Goal: Transaction & Acquisition: Purchase product/service

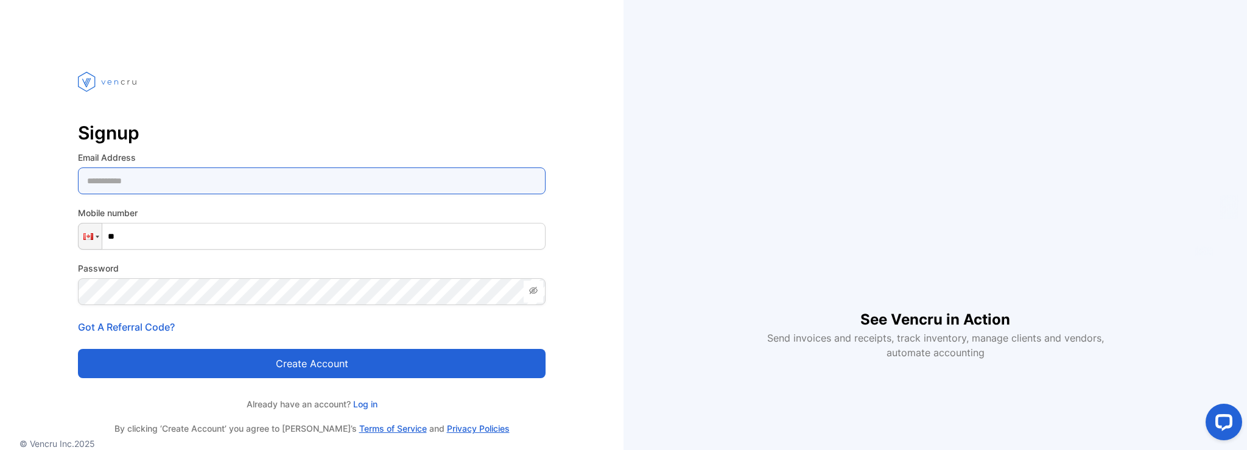
type Address-inputemail "**********"
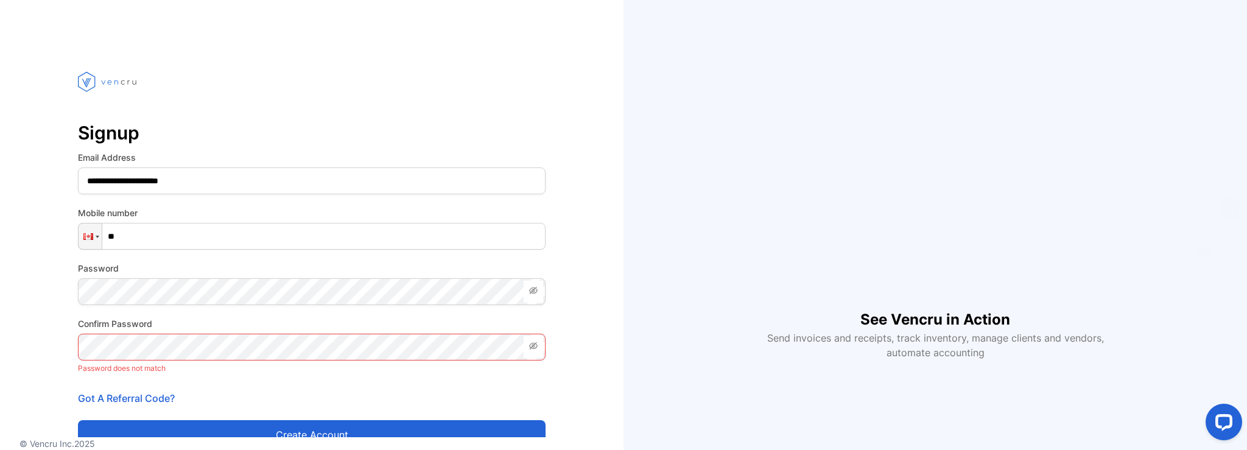
click at [312, 370] on form "**********" at bounding box center [312, 300] width 468 height 298
click at [543, 293] on span at bounding box center [533, 292] width 19 height 22
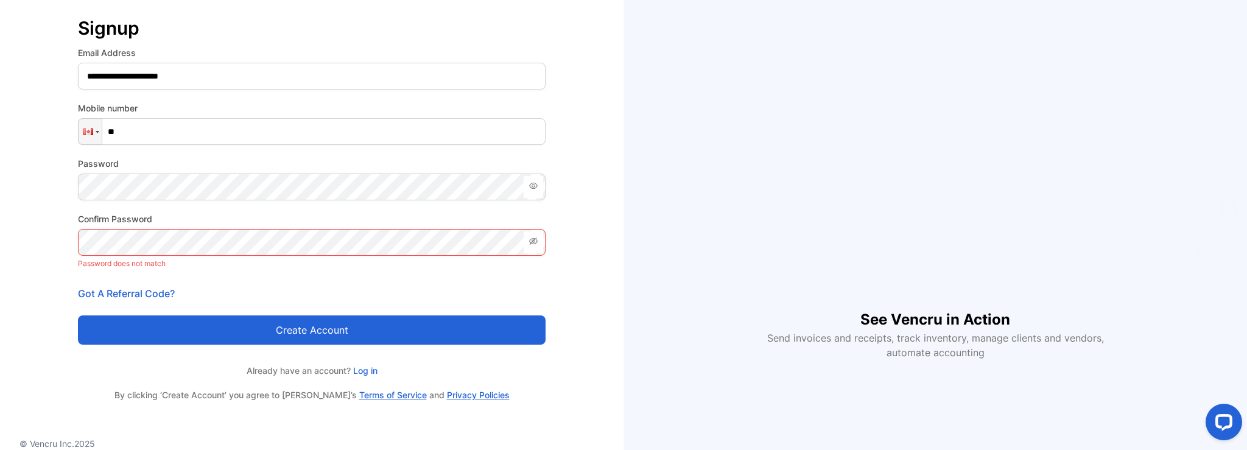
scroll to position [89, 0]
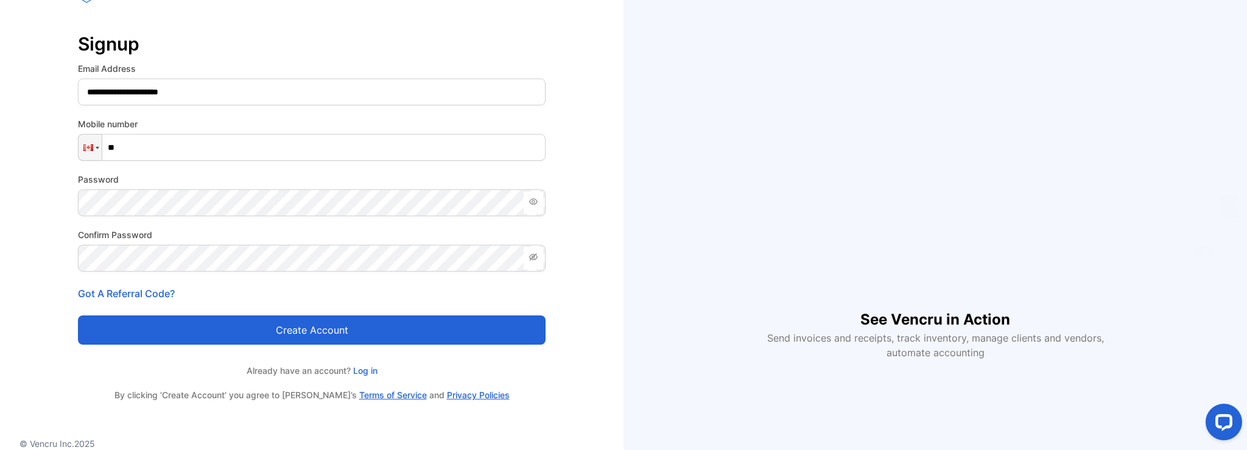
click at [324, 337] on button "Create account" at bounding box center [312, 329] width 468 height 29
click at [365, 368] on link "Log in" at bounding box center [364, 370] width 27 height 10
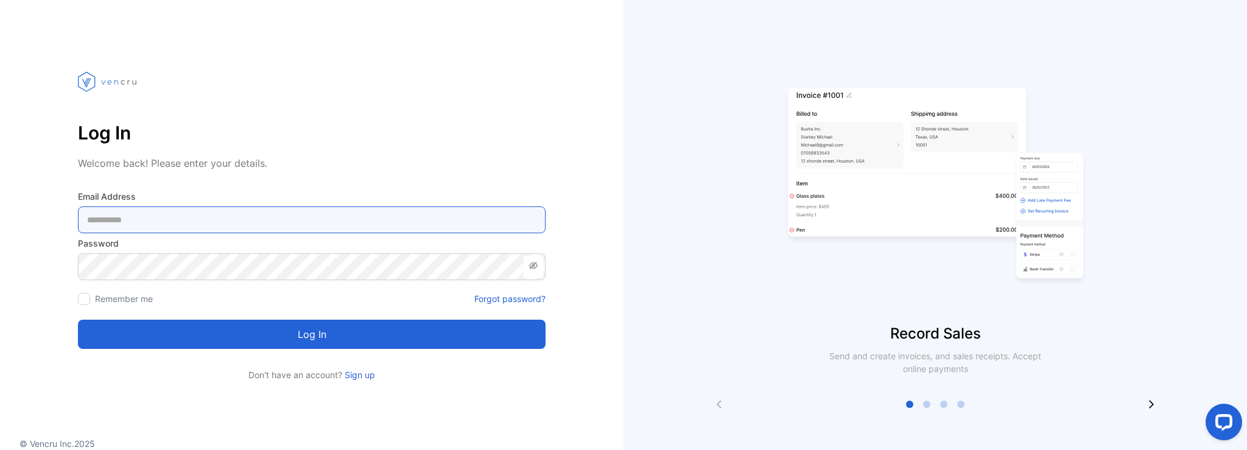
type Address-inputemail "**********"
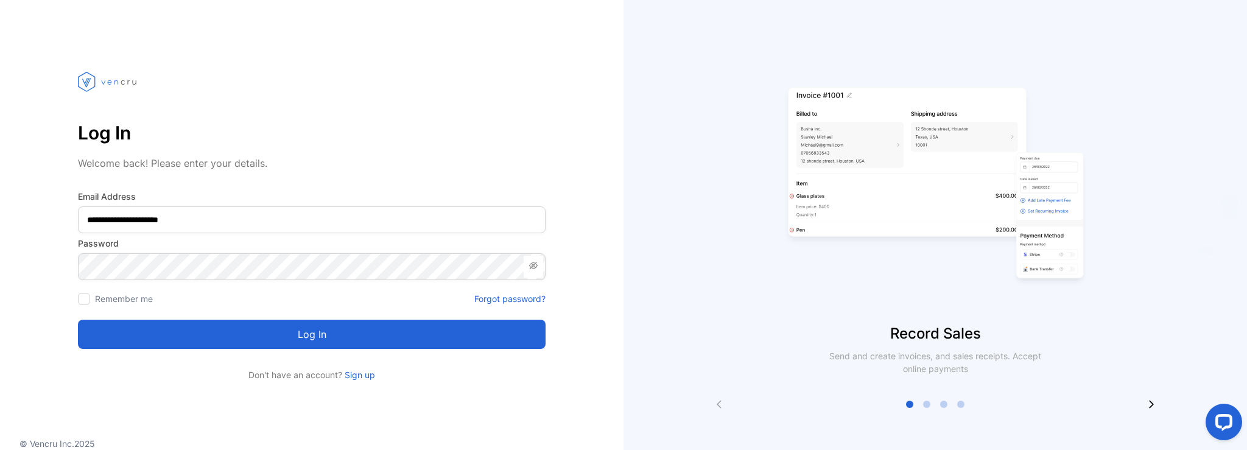
click at [351, 334] on button "Log in" at bounding box center [312, 334] width 468 height 29
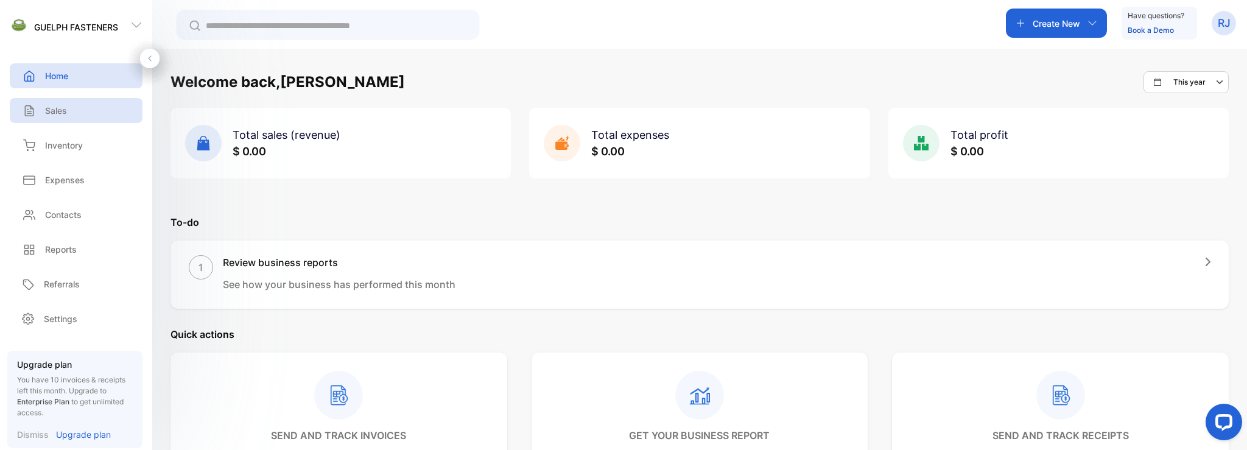
click at [34, 107] on icon at bounding box center [29, 111] width 12 height 12
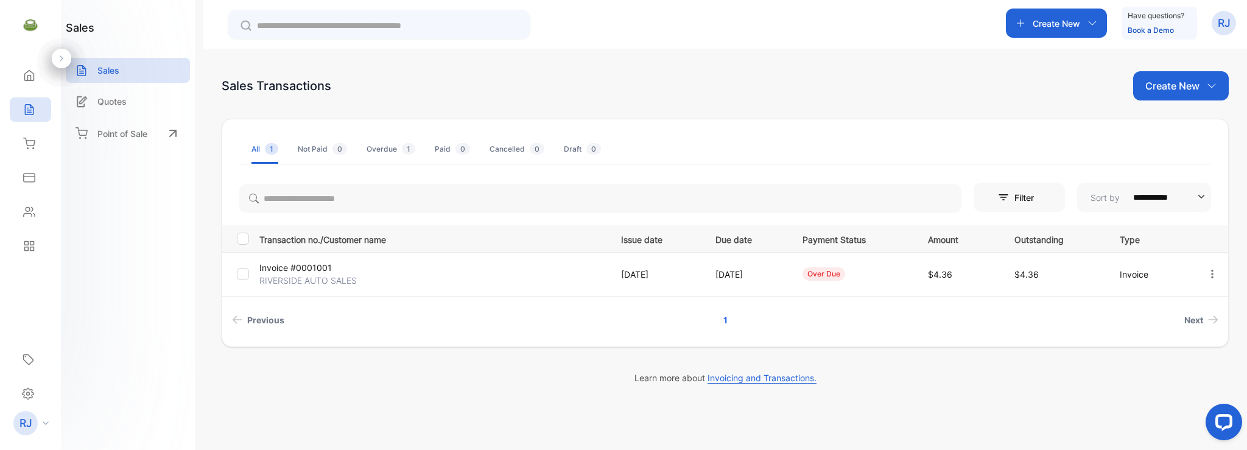
click at [417, 268] on td "Invoice #0001001 RIVERSIDE AUTO SALES" at bounding box center [431, 274] width 352 height 44
click at [320, 266] on p "Invoice #0001001" at bounding box center [317, 267] width 116 height 13
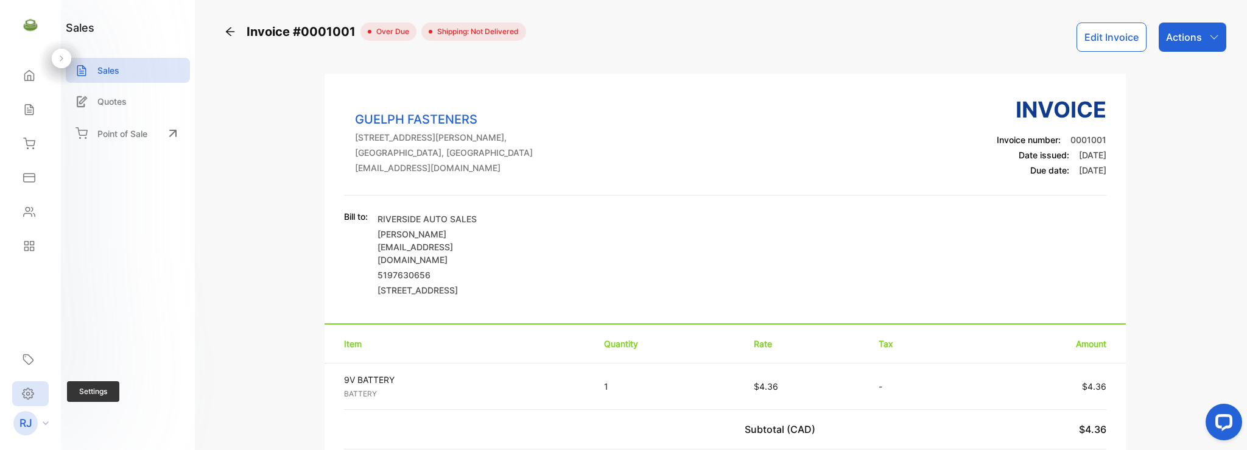
click at [26, 395] on icon at bounding box center [28, 393] width 12 height 13
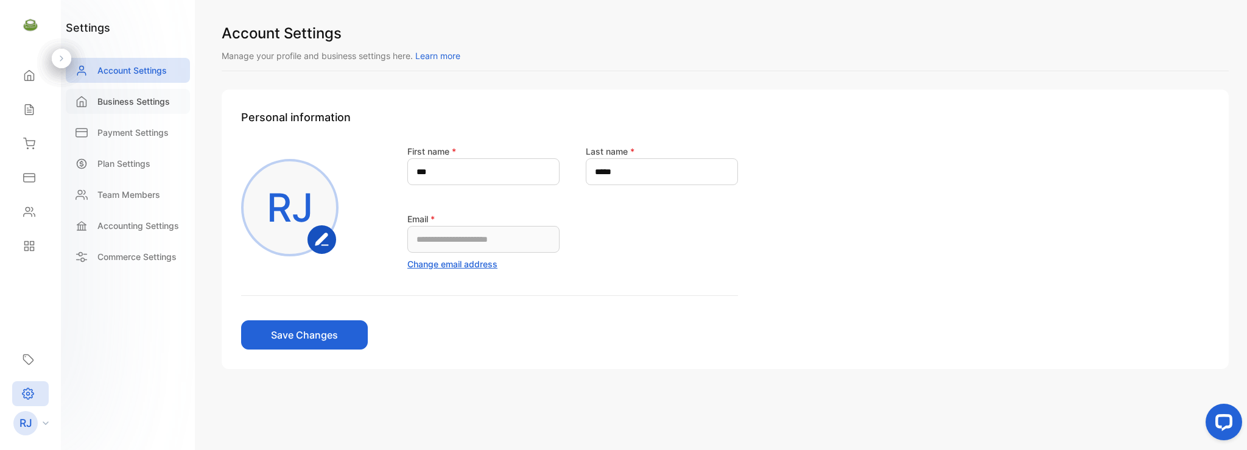
click at [113, 105] on p "Business Settings" at bounding box center [133, 101] width 72 height 13
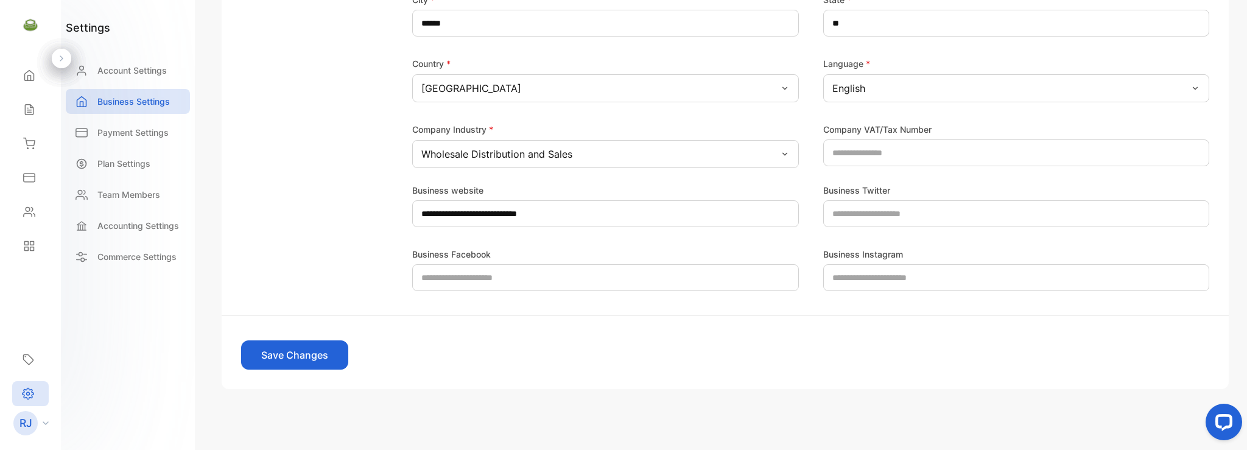
scroll to position [331, 0]
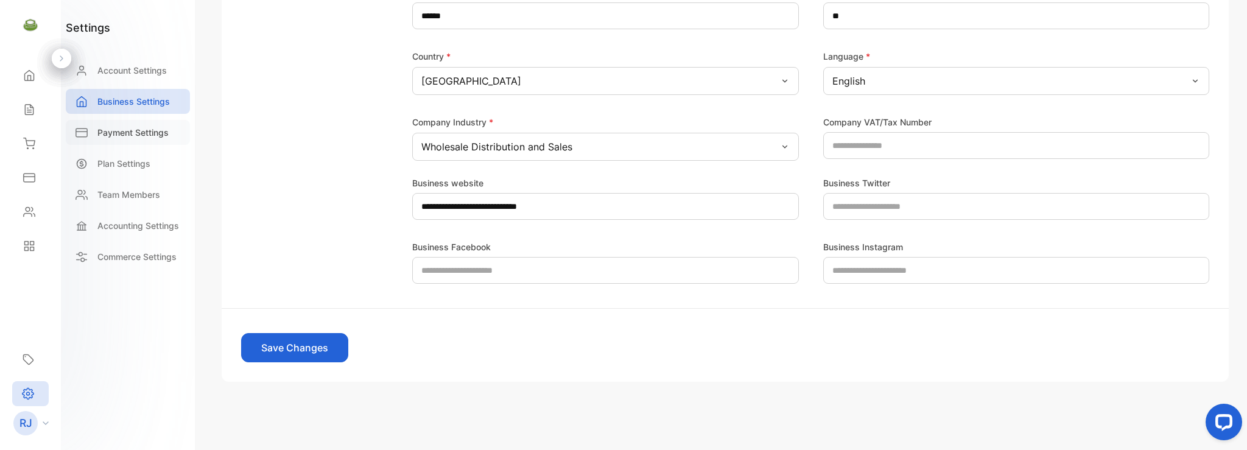
click at [142, 136] on p "Payment Settings" at bounding box center [132, 132] width 71 height 13
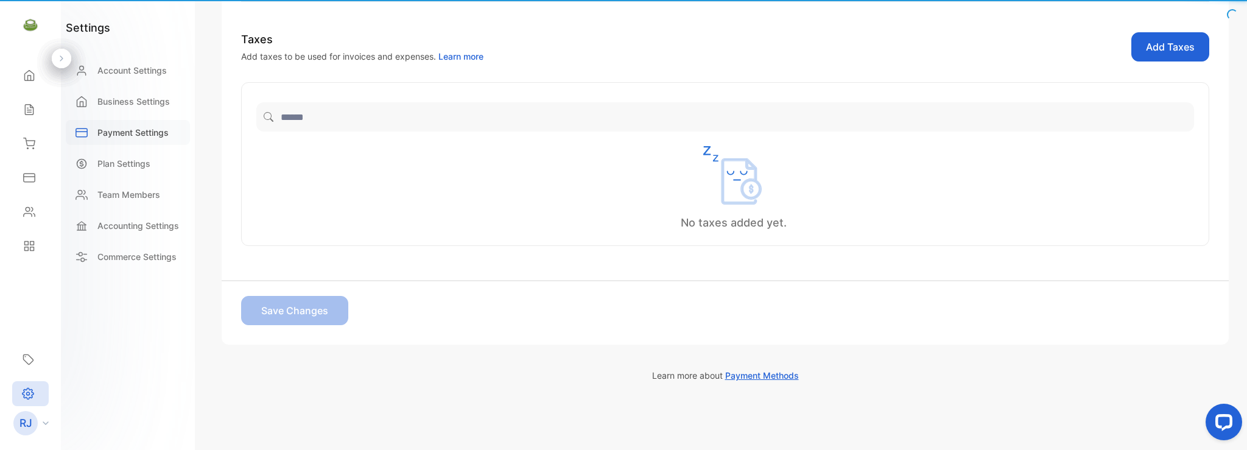
scroll to position [319, 0]
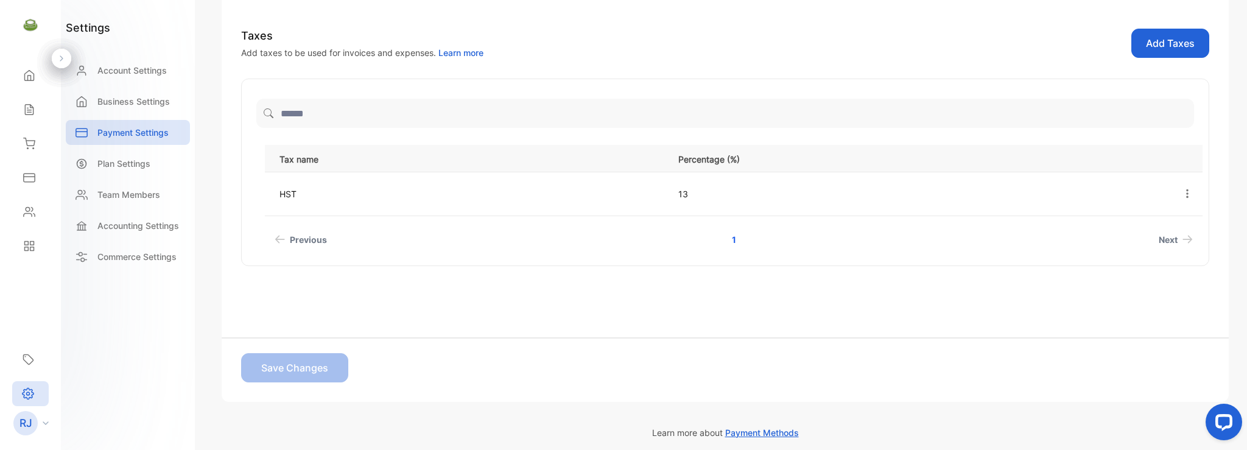
click at [366, 197] on td "HST" at bounding box center [464, 194] width 399 height 44
click at [133, 166] on p "Plan Settings" at bounding box center [123, 163] width 53 height 13
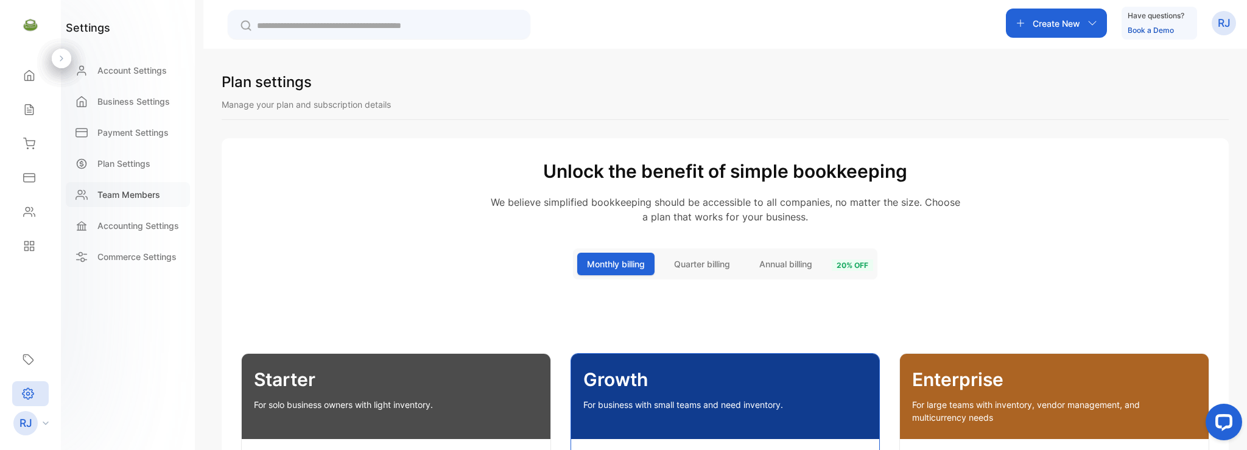
click at [129, 192] on p "Team Members" at bounding box center [128, 194] width 63 height 13
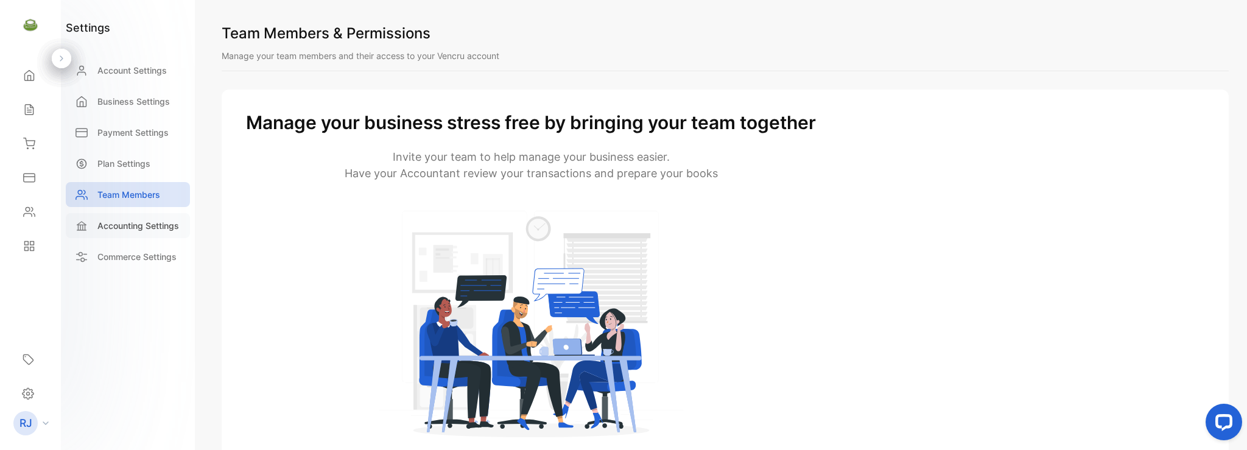
click at [122, 224] on p "Accounting Settings" at bounding box center [138, 225] width 82 height 13
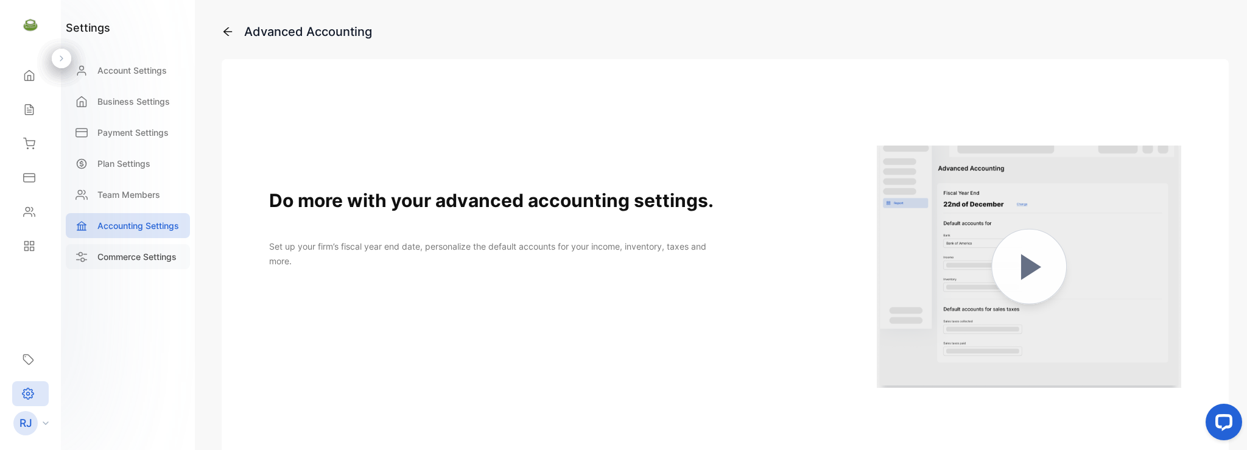
click at [113, 256] on p "Commerce Settings" at bounding box center [136, 256] width 79 height 13
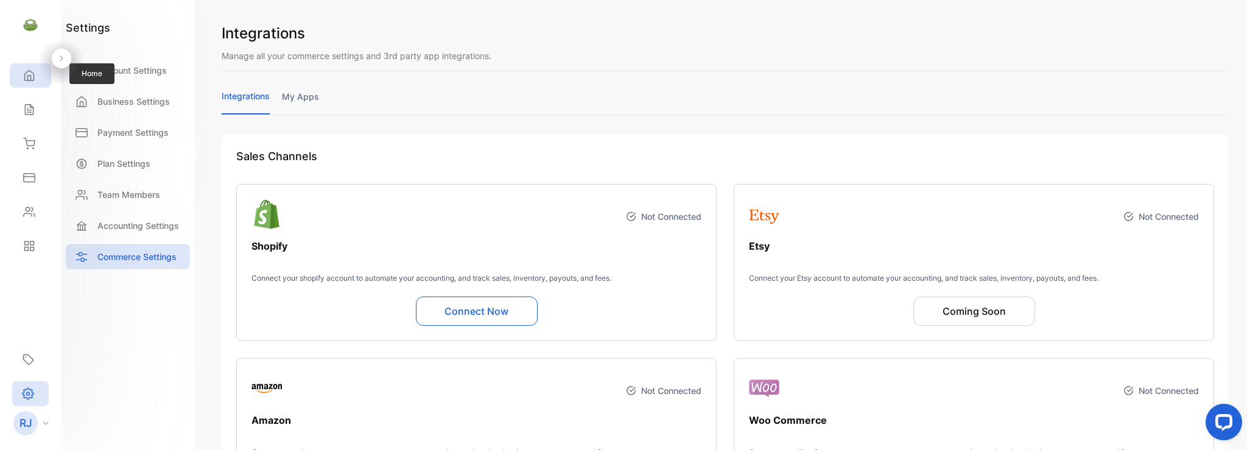
click at [29, 80] on icon at bounding box center [29, 76] width 9 height 10
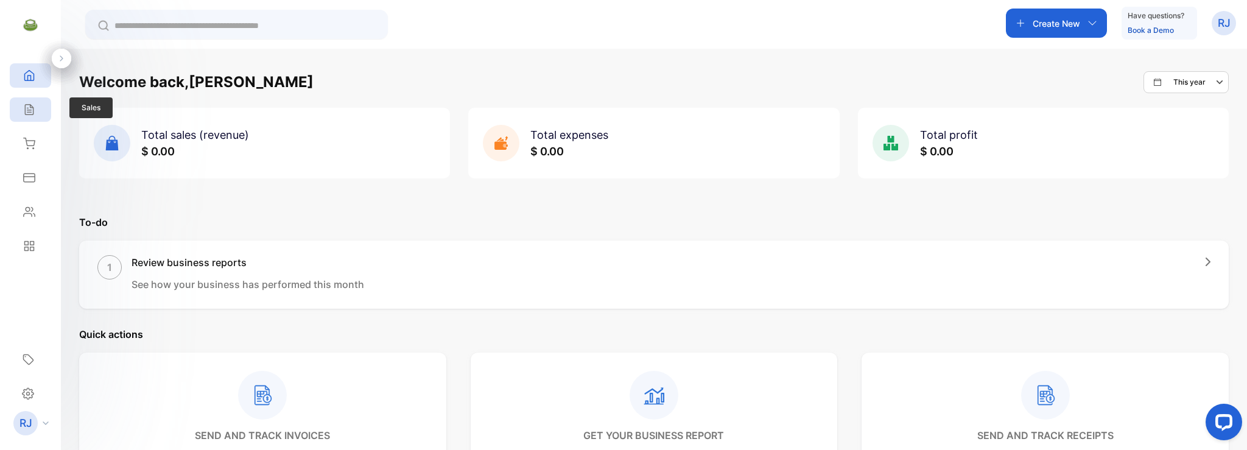
click at [29, 111] on icon at bounding box center [29, 110] width 12 height 12
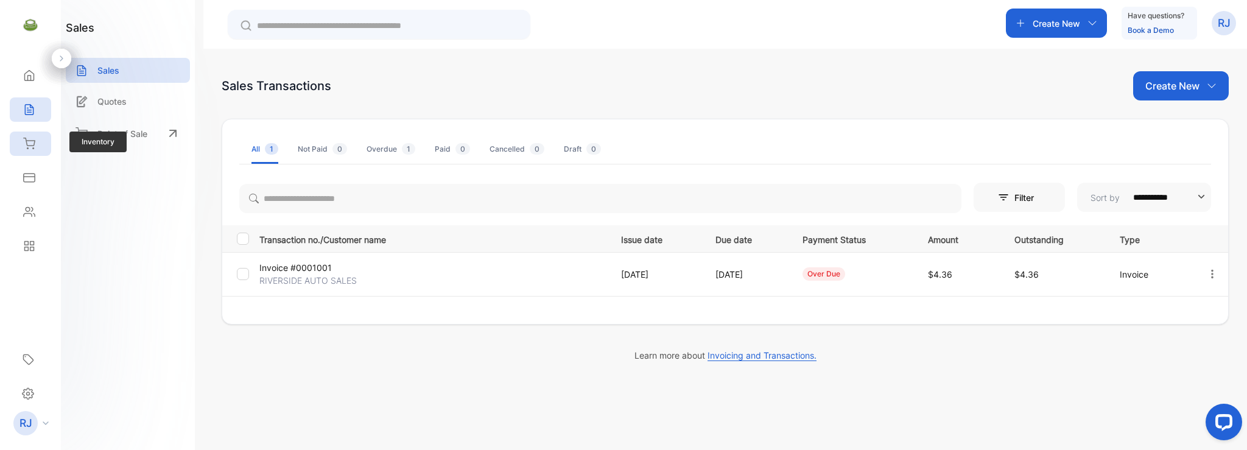
click at [28, 147] on icon at bounding box center [29, 143] width 11 height 10
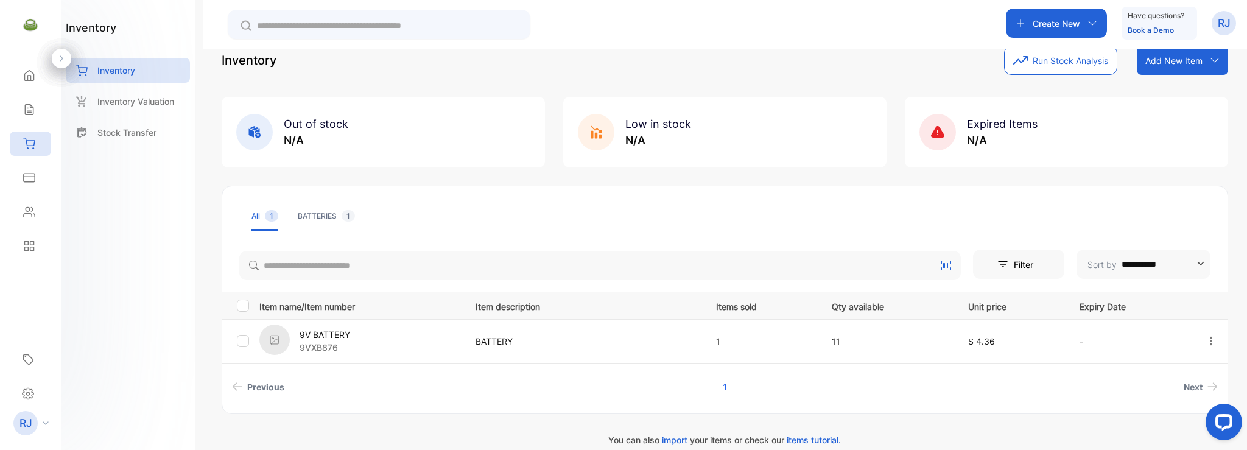
scroll to position [40, 0]
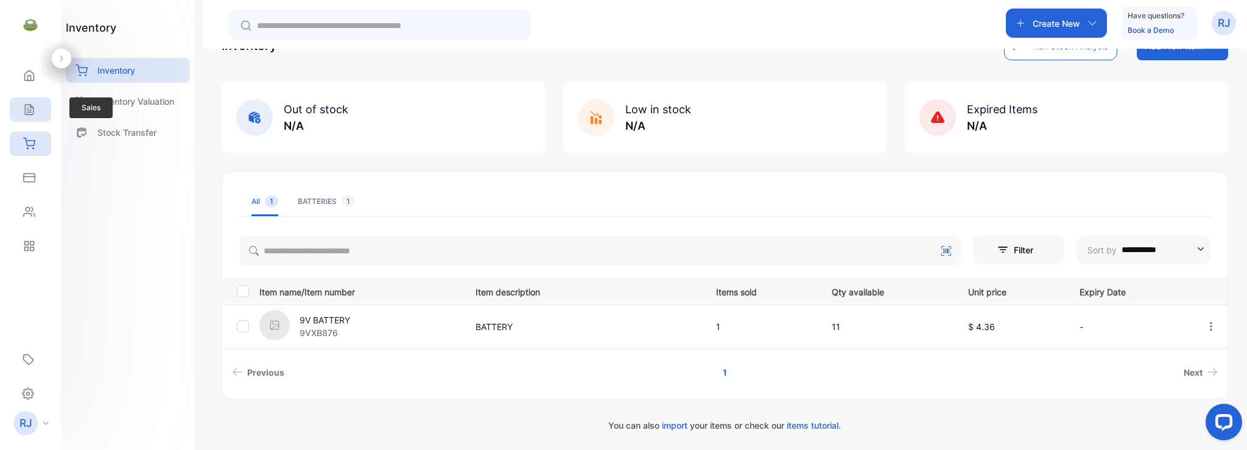
click at [33, 112] on icon at bounding box center [29, 110] width 8 height 10
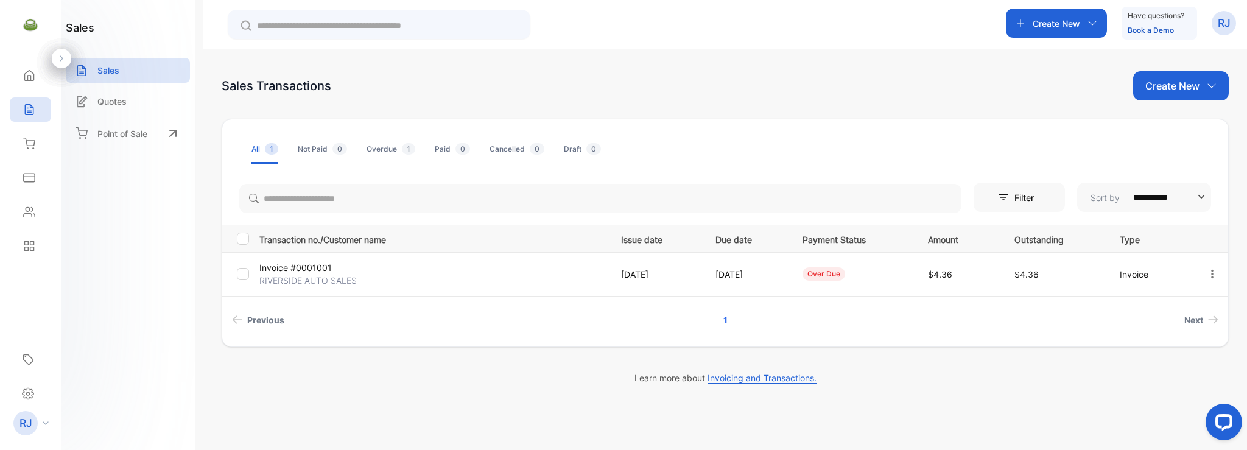
click at [1092, 30] on div "Create New" at bounding box center [1056, 23] width 101 height 29
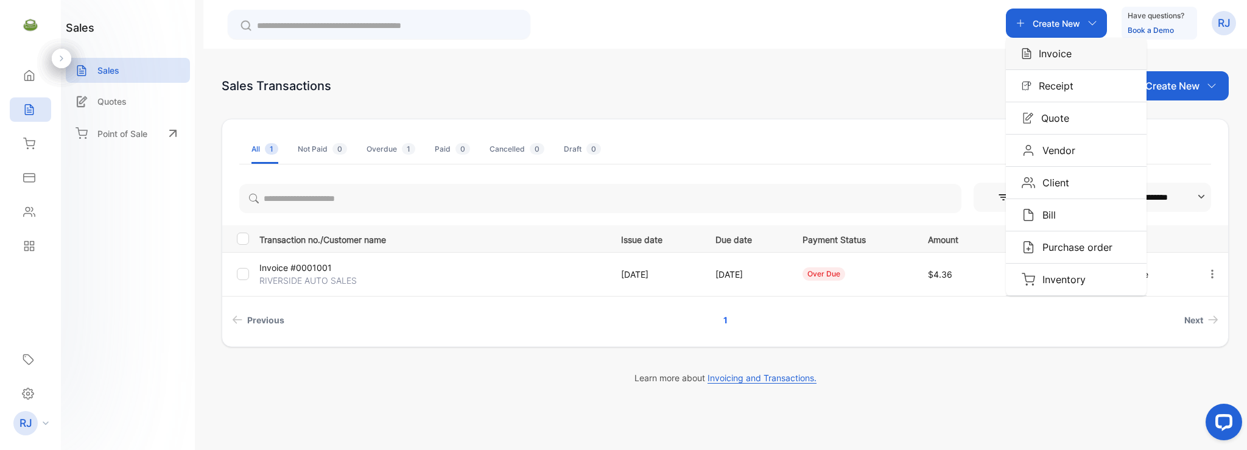
click at [1059, 58] on p "Invoice" at bounding box center [1052, 53] width 40 height 15
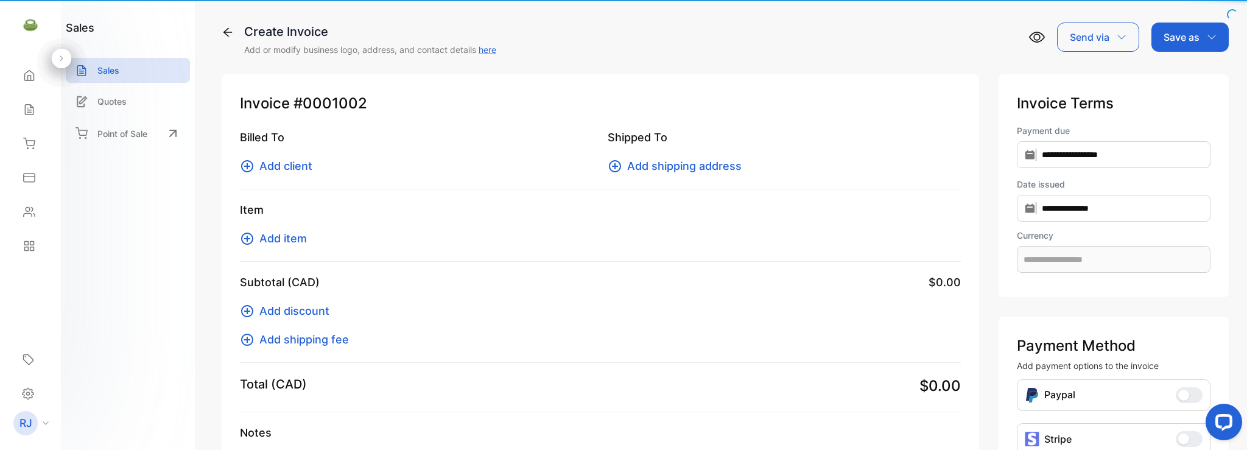
type input "**********"
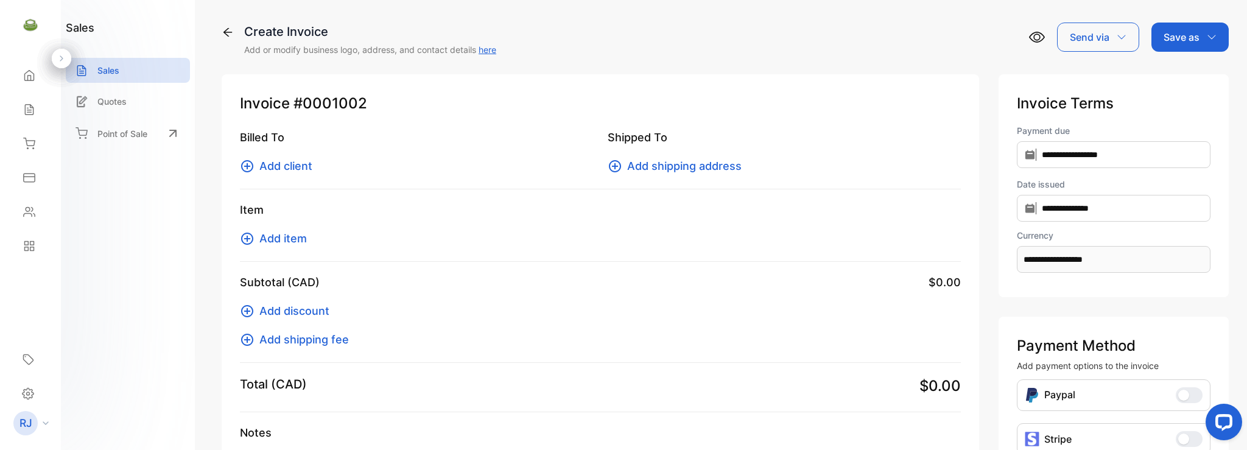
click at [297, 164] on span "Add client" at bounding box center [285, 166] width 53 height 16
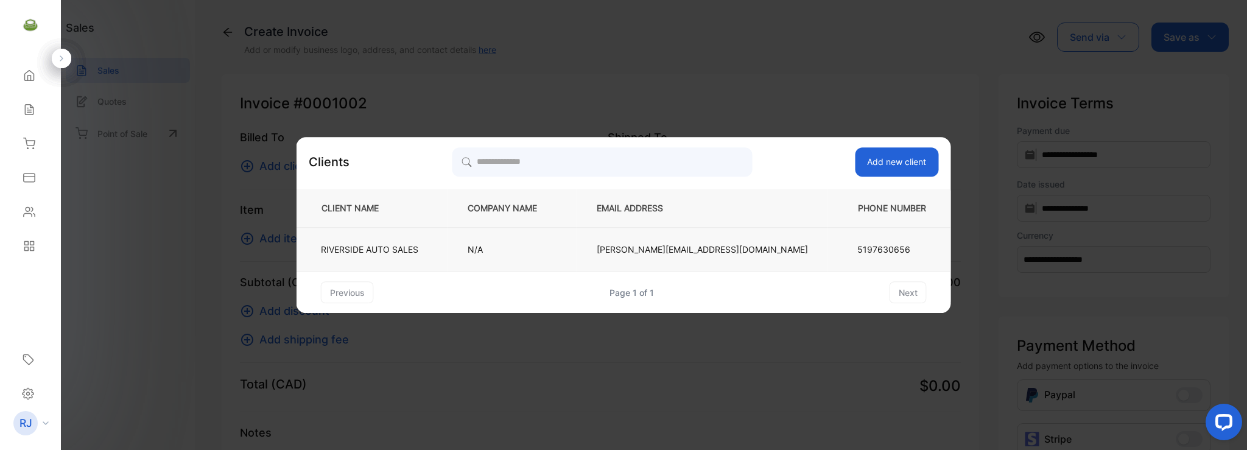
click at [418, 250] on p "RIVERSIDE AUTO SALES" at bounding box center [369, 249] width 97 height 13
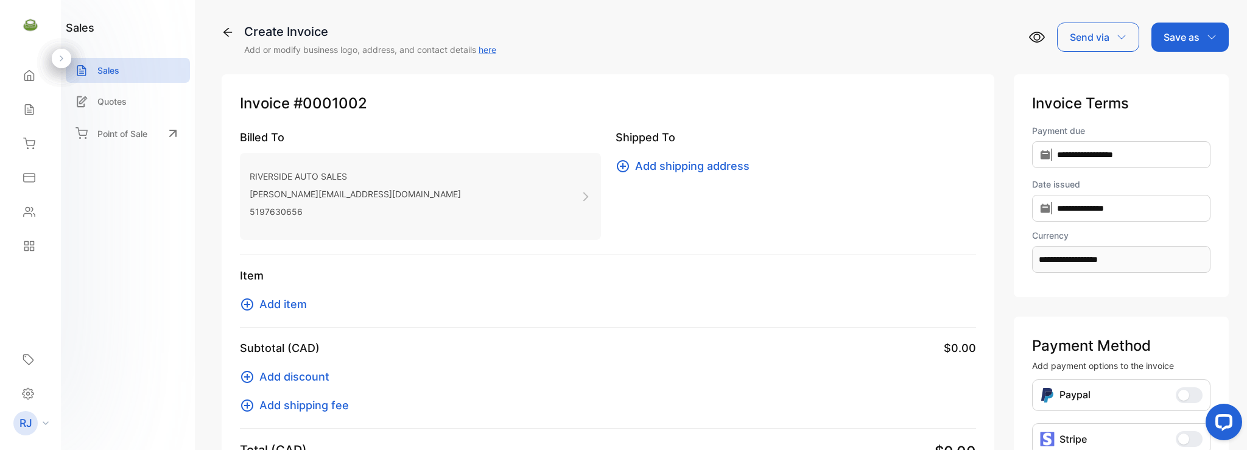
click at [280, 300] on span "Add item" at bounding box center [283, 304] width 48 height 16
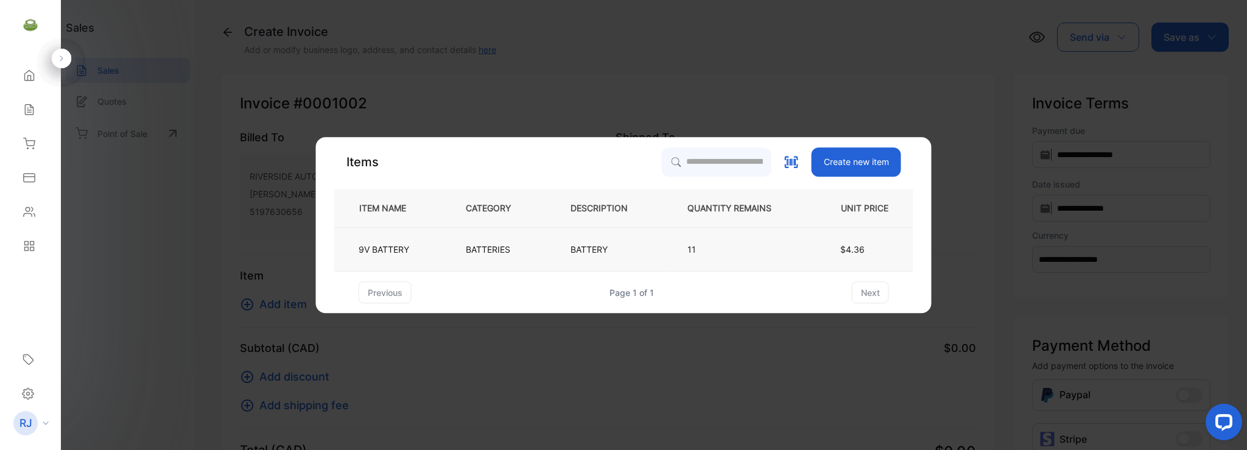
click at [383, 253] on p "9V BATTERY" at bounding box center [384, 249] width 51 height 13
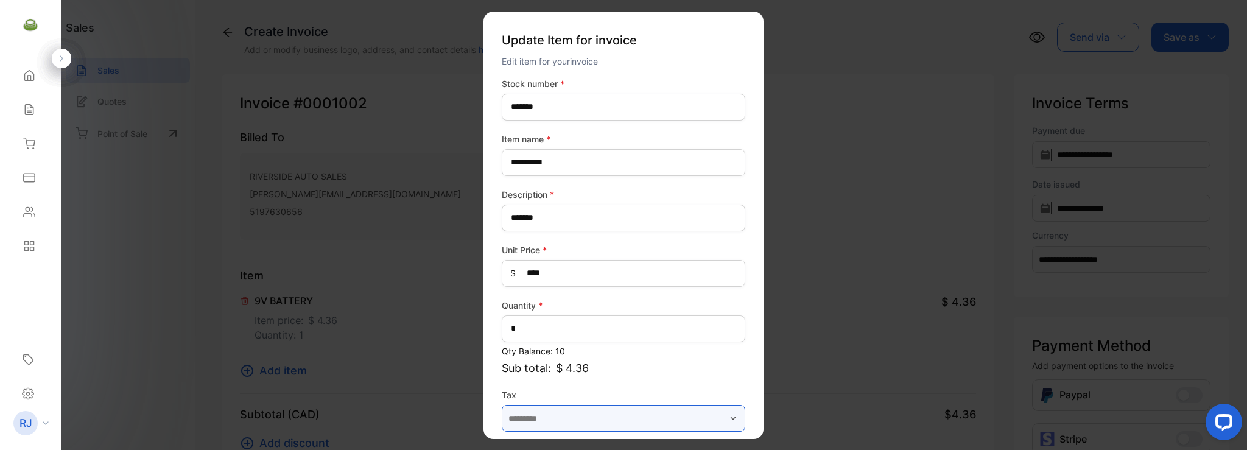
click at [618, 417] on input "text" at bounding box center [624, 418] width 244 height 27
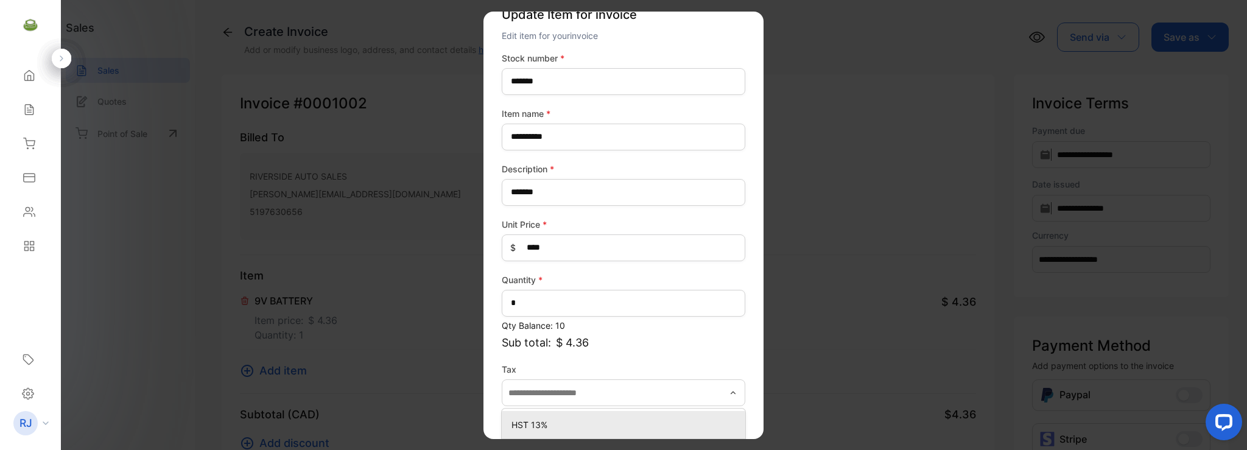
click at [585, 420] on p "HST 13%" at bounding box center [626, 424] width 229 height 13
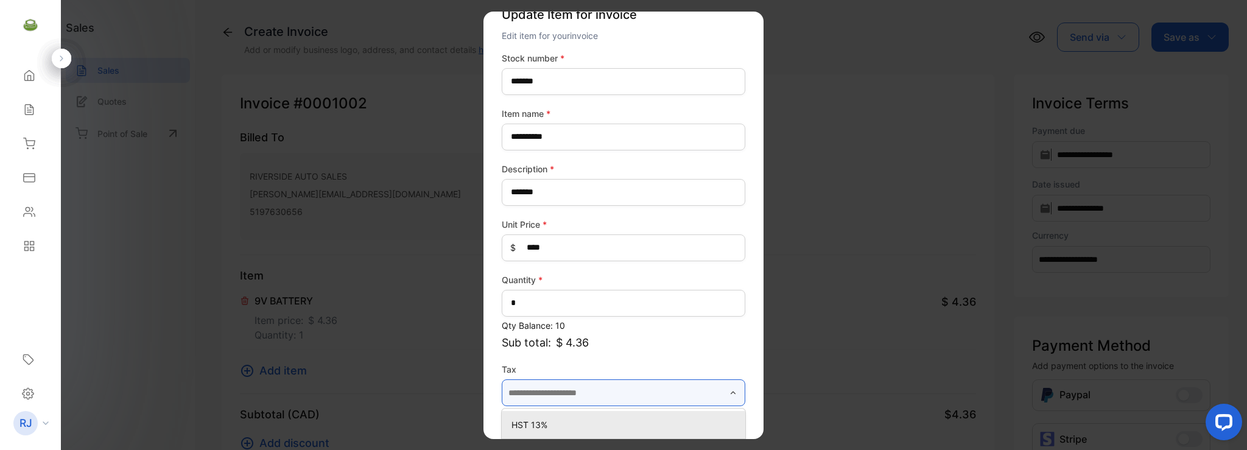
type input "*******"
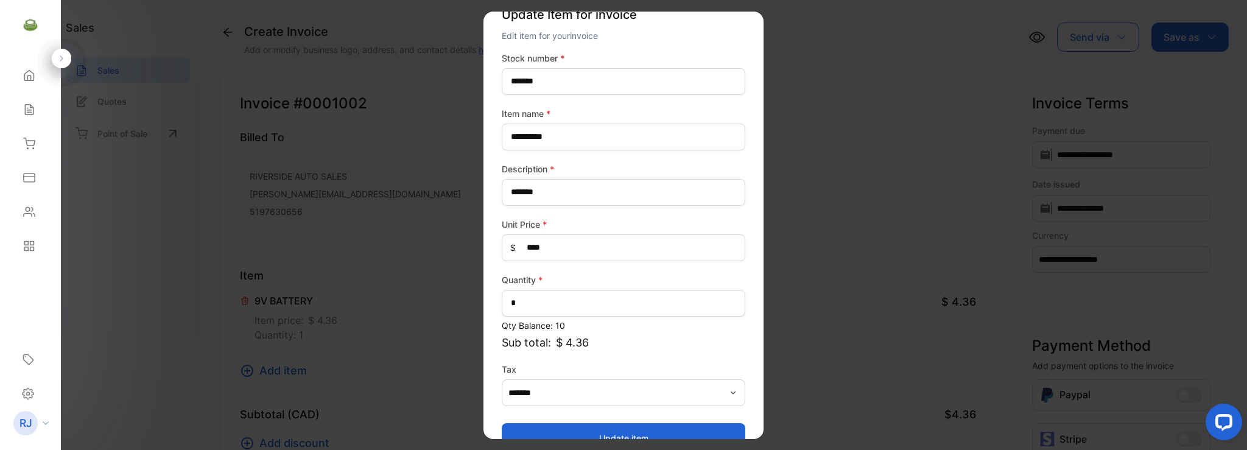
click at [664, 432] on button "Update item" at bounding box center [624, 437] width 244 height 29
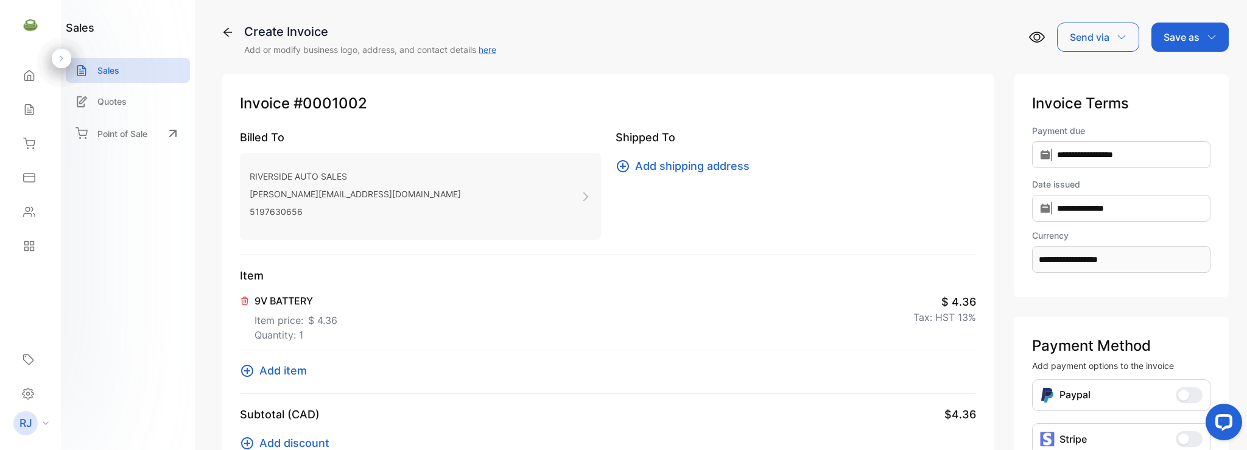
click at [403, 357] on div "Item 9V BATTERY Item price: $ 4.36 Quantity: 1 $ 4.36 Tax: HST 13% Add item" at bounding box center [608, 330] width 736 height 127
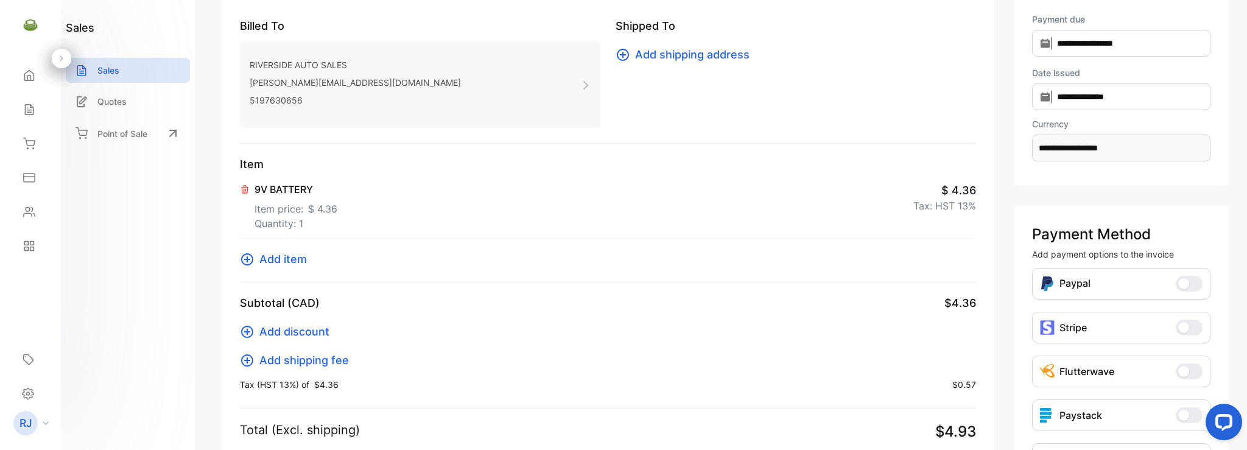
scroll to position [0, 0]
